Goal: Use online tool/utility: Utilize a website feature to perform a specific function

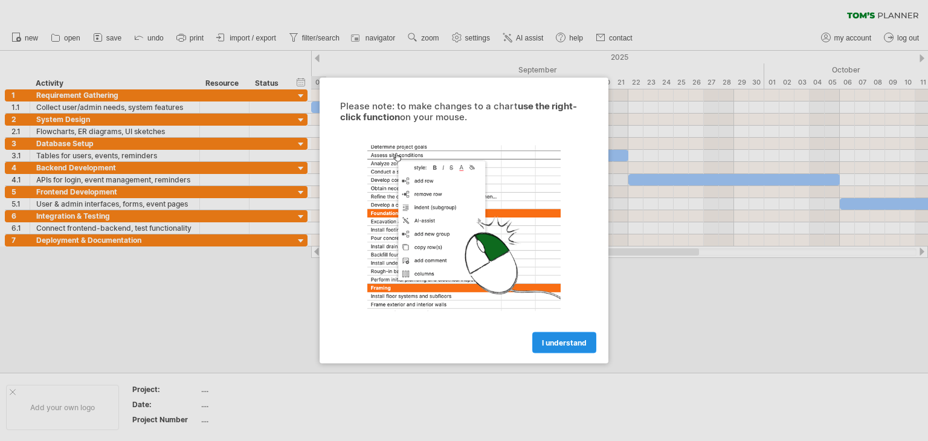
click at [554, 347] on link "I understand" at bounding box center [564, 342] width 64 height 21
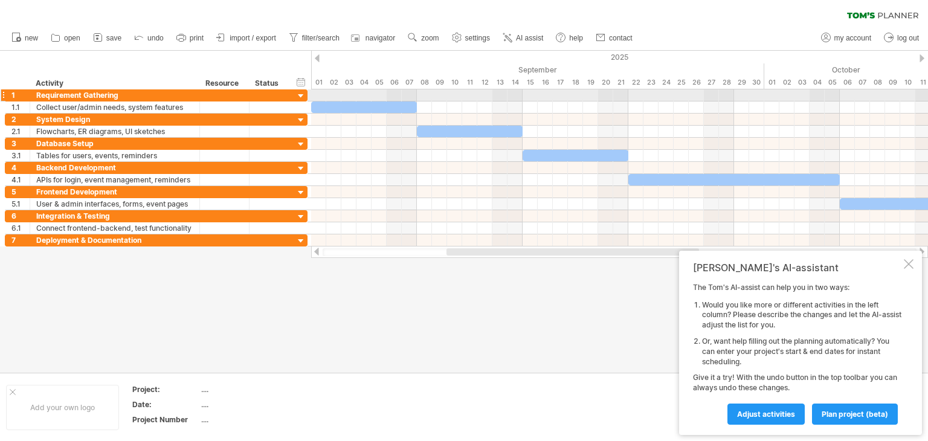
click at [298, 97] on div at bounding box center [300, 96] width 11 height 11
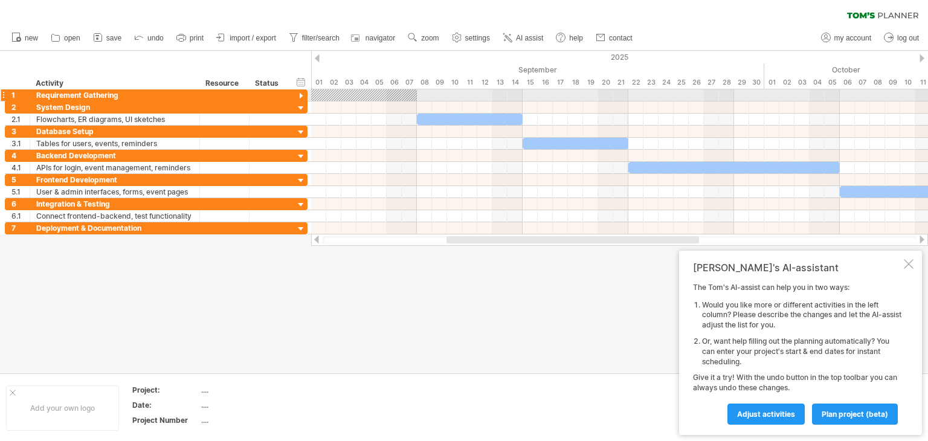
click at [298, 97] on div at bounding box center [300, 96] width 11 height 11
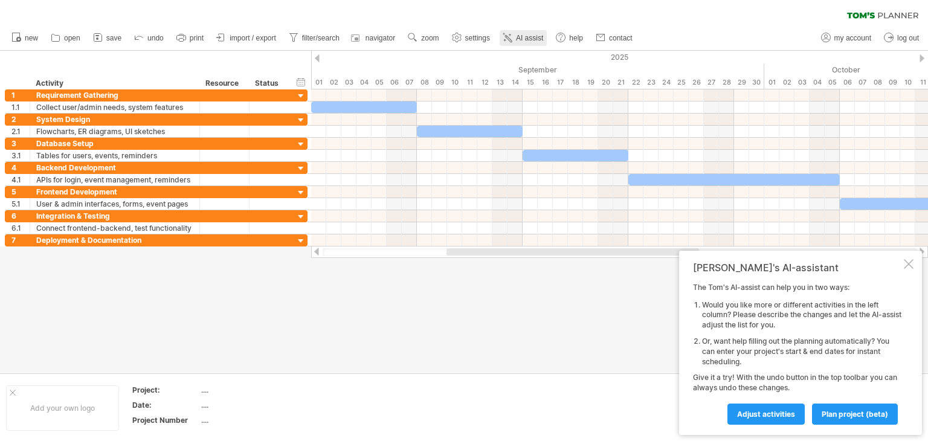
click at [507, 33] on icon at bounding box center [507, 37] width 12 height 12
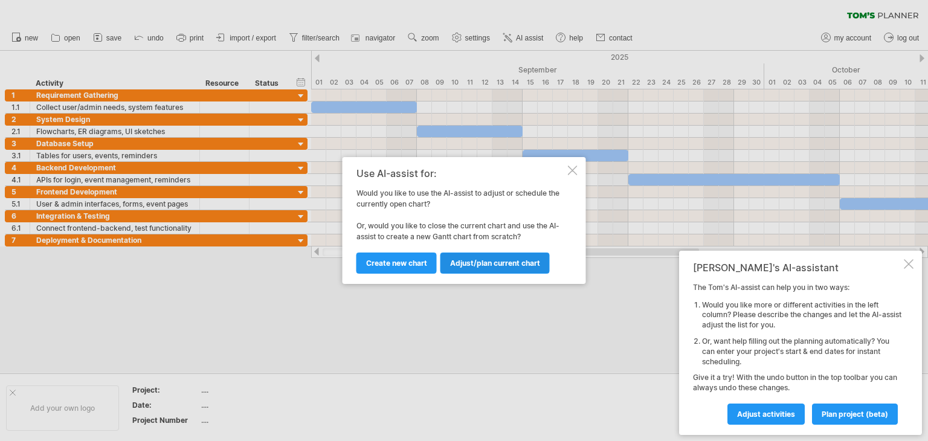
click at [455, 263] on span "Adjust/plan current chart" at bounding box center [495, 263] width 90 height 9
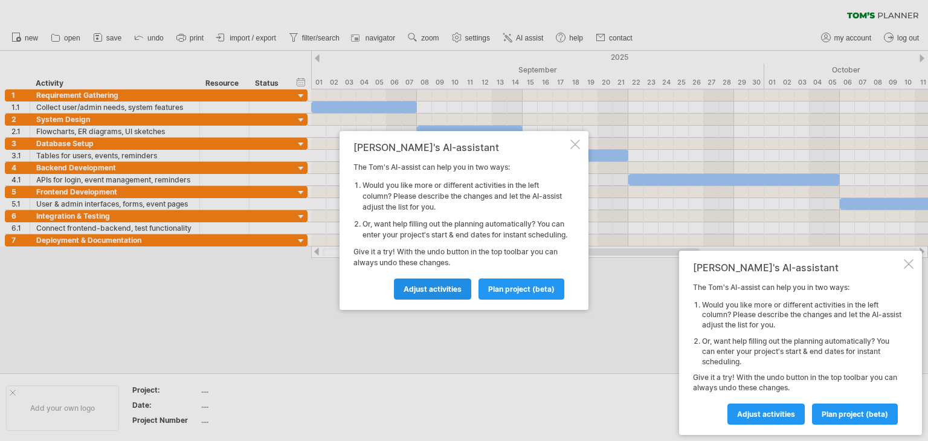
click at [437, 294] on span "Adjust activities" at bounding box center [432, 288] width 58 height 9
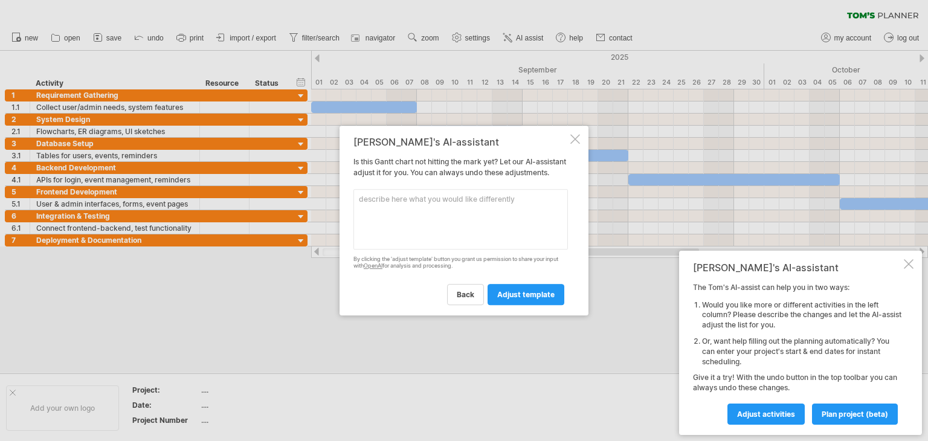
click at [414, 228] on textarea at bounding box center [460, 219] width 214 height 60
type textarea "crate the chart in colorful"
click at [512, 295] on span "adjust template" at bounding box center [525, 294] width 57 height 9
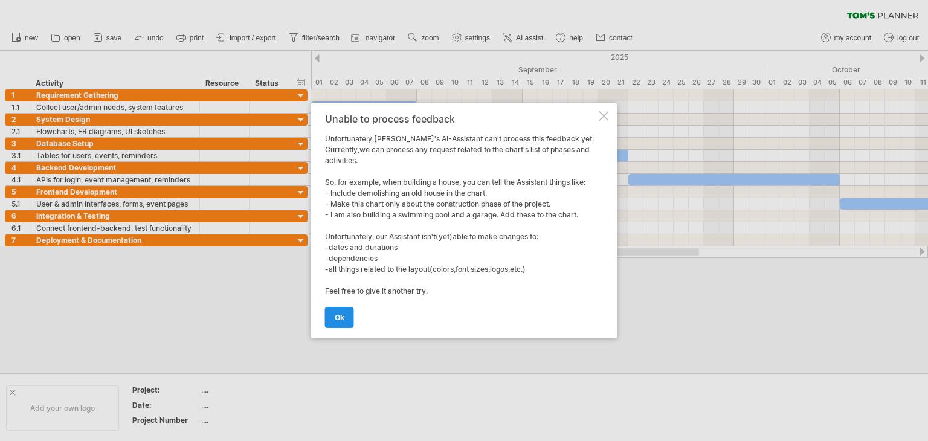
click at [350, 318] on link "ok" at bounding box center [339, 317] width 29 height 21
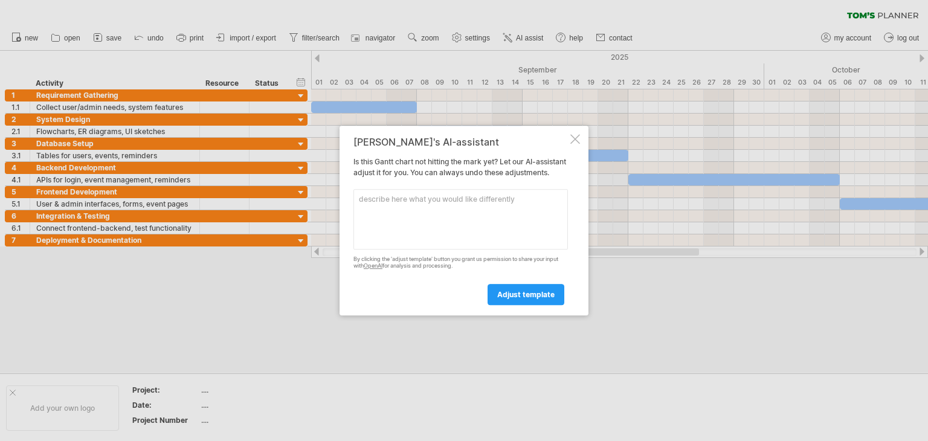
click at [580, 138] on div "[PERSON_NAME]'s AI-assistant Is this [PERSON_NAME] chart not hitting the mark y…" at bounding box center [463, 221] width 249 height 190
click at [571, 134] on div at bounding box center [575, 139] width 10 height 10
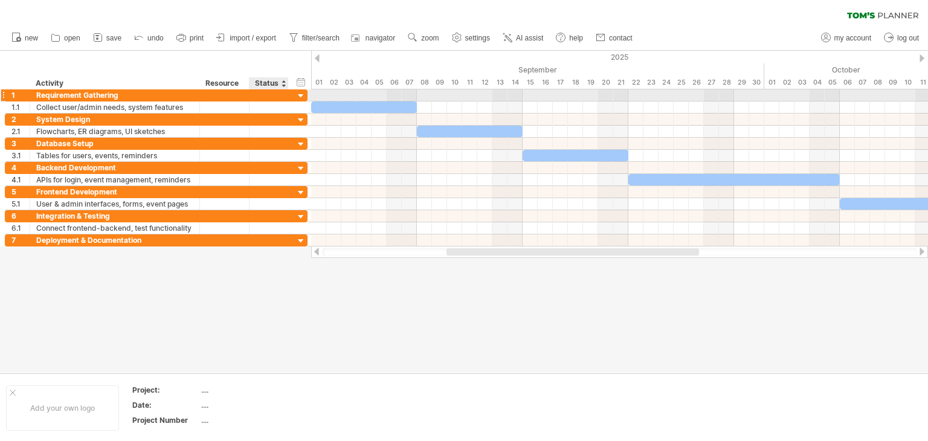
click at [261, 95] on div at bounding box center [268, 94] width 27 height 11
click at [215, 91] on div at bounding box center [224, 94] width 37 height 11
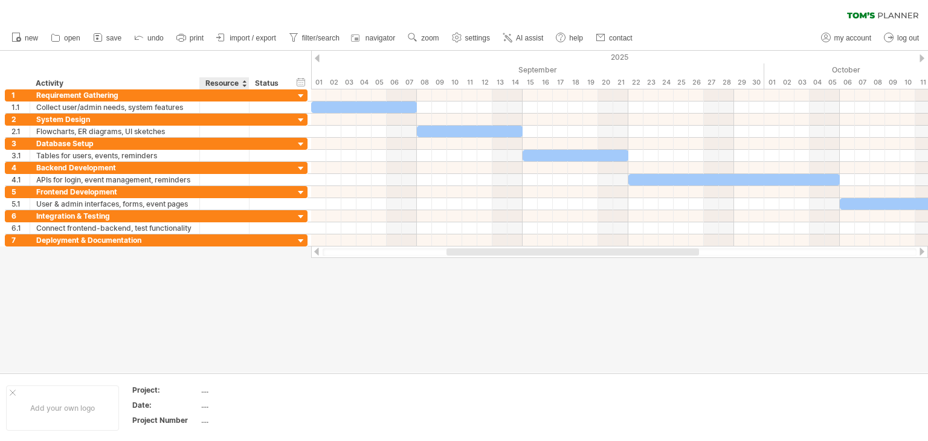
click at [233, 83] on div "Resource" at bounding box center [223, 83] width 37 height 12
click at [341, 361] on div at bounding box center [464, 212] width 928 height 322
click at [201, 390] on div "...." at bounding box center [251, 390] width 101 height 10
click at [271, 388] on input "text" at bounding box center [249, 390] width 97 height 10
